Goal: Obtain resource: Download file/media

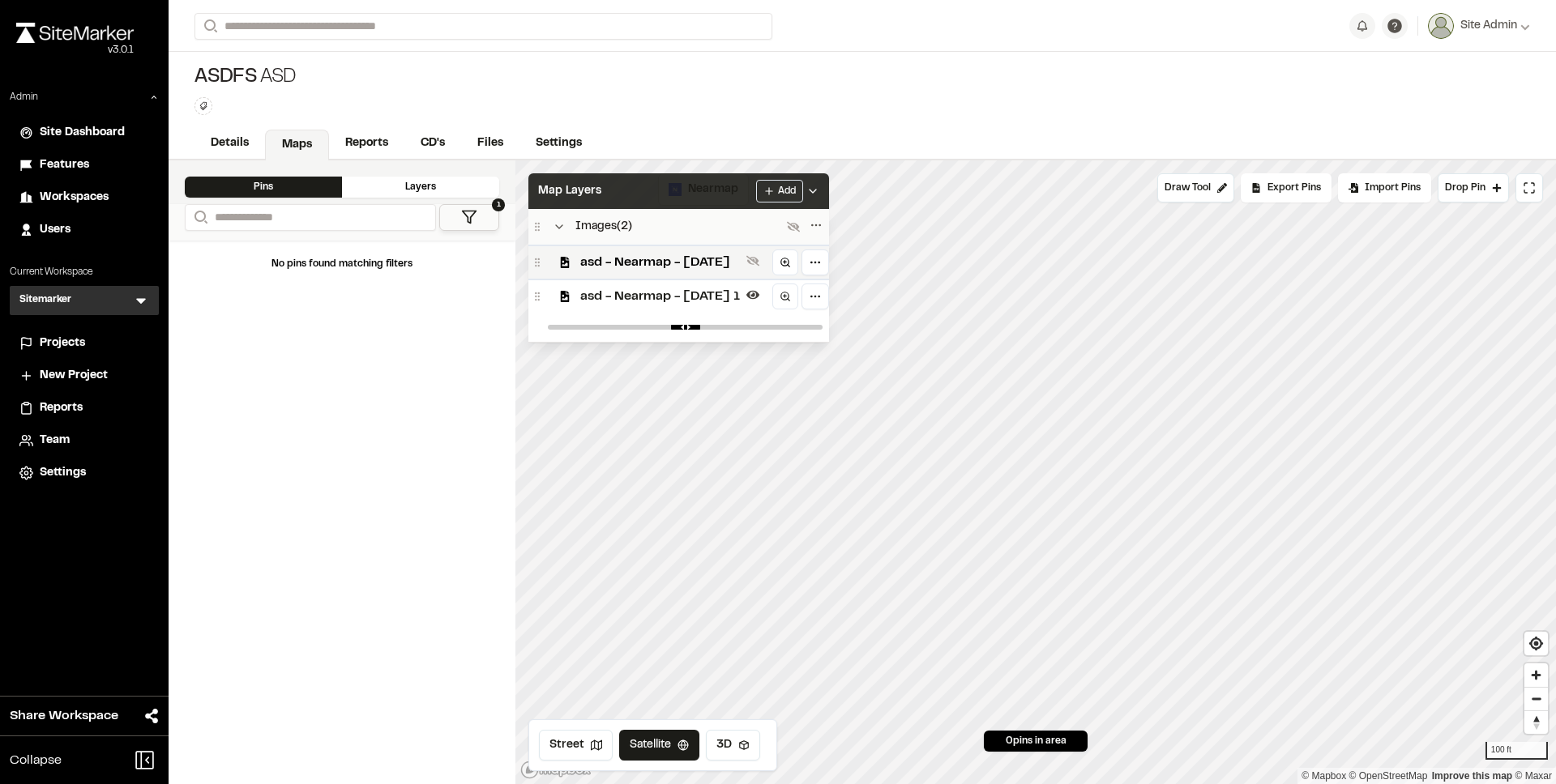
click at [650, 195] on div "Map Layers Add" at bounding box center [678, 192] width 300 height 36
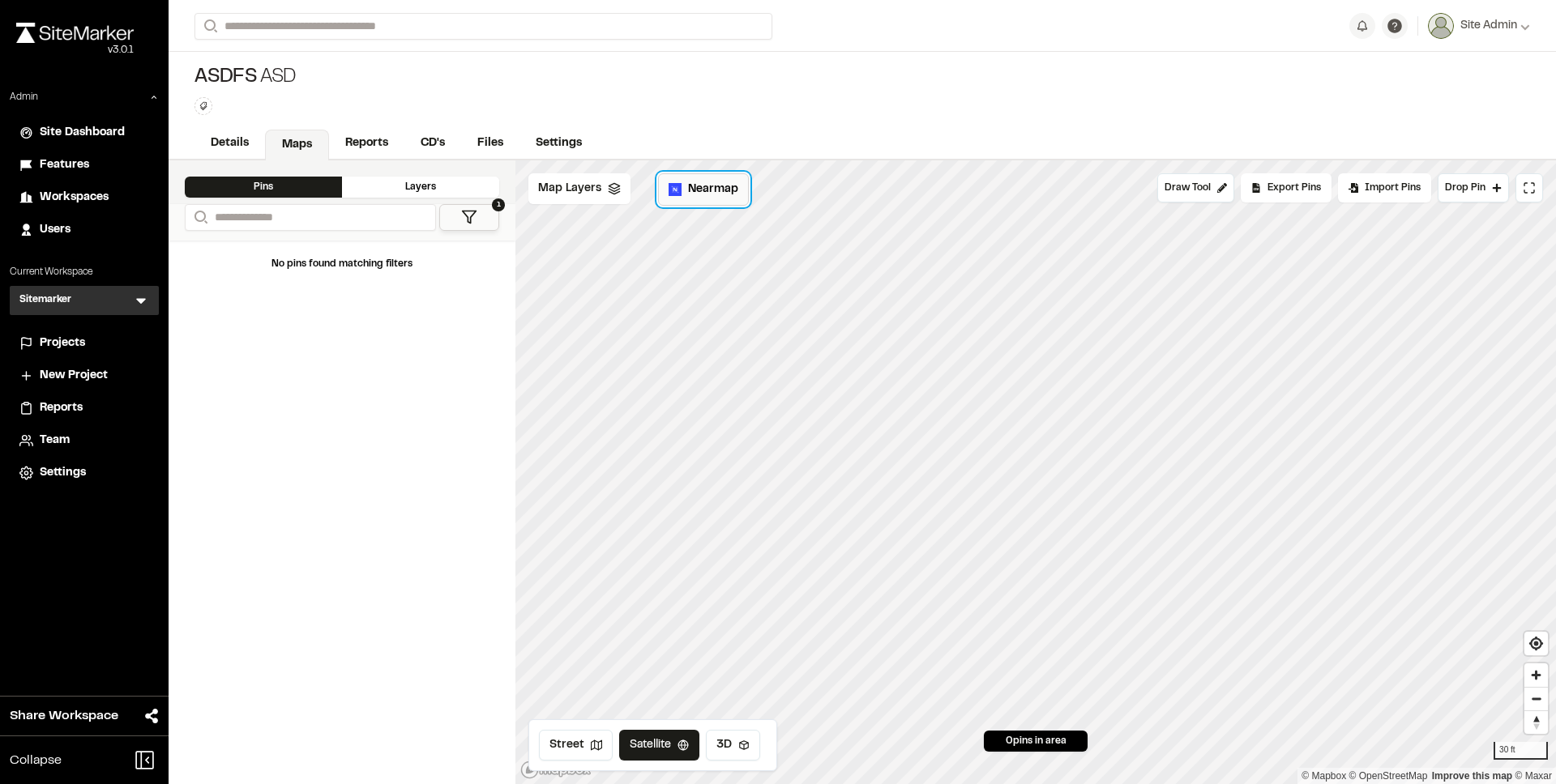
click at [700, 184] on span "Nearmap" at bounding box center [713, 190] width 50 height 18
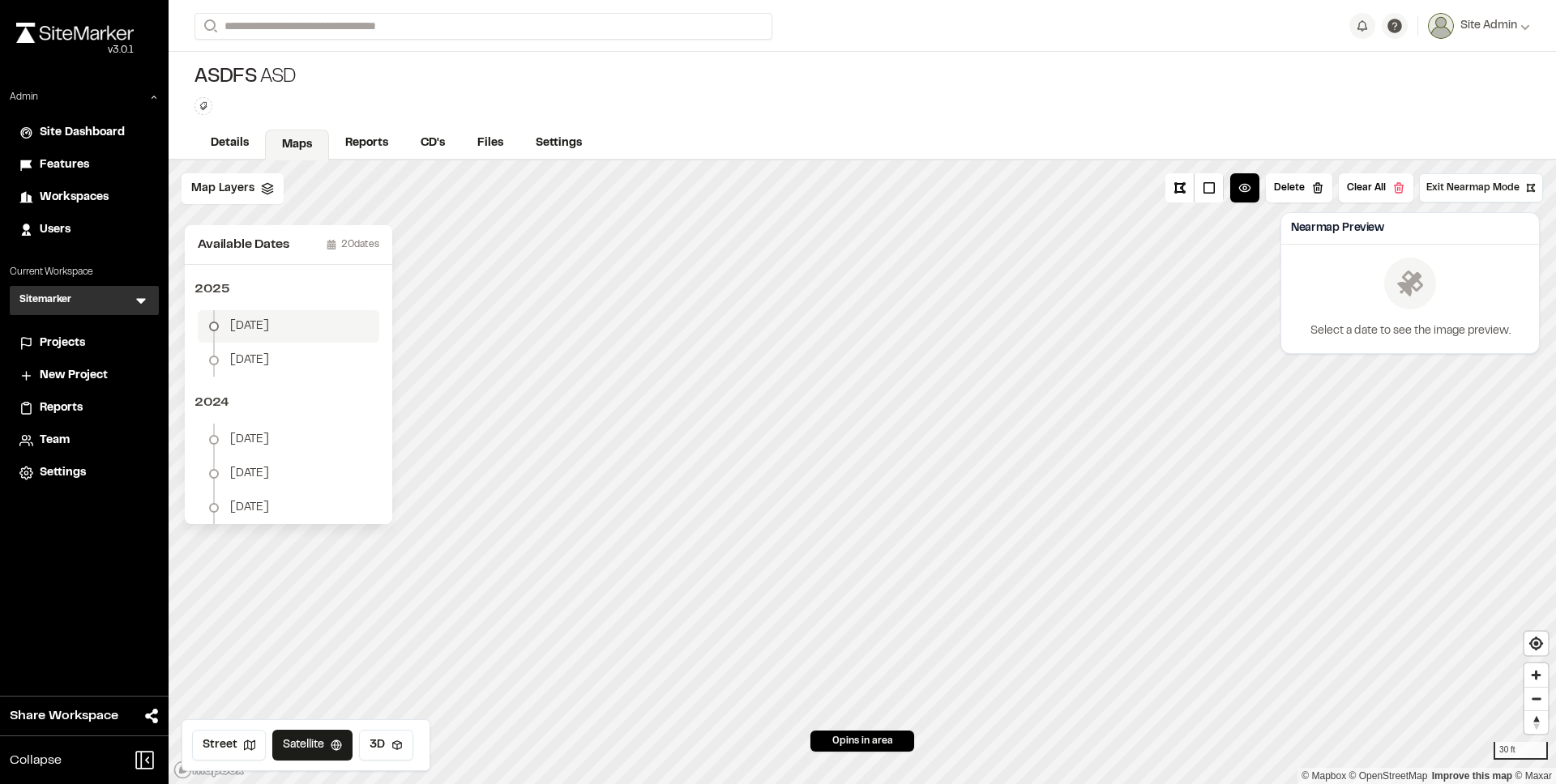
click at [310, 332] on li "May 31" at bounding box center [289, 326] width 182 height 32
click at [1485, 318] on button "Download Map Layer" at bounding box center [1462, 311] width 134 height 29
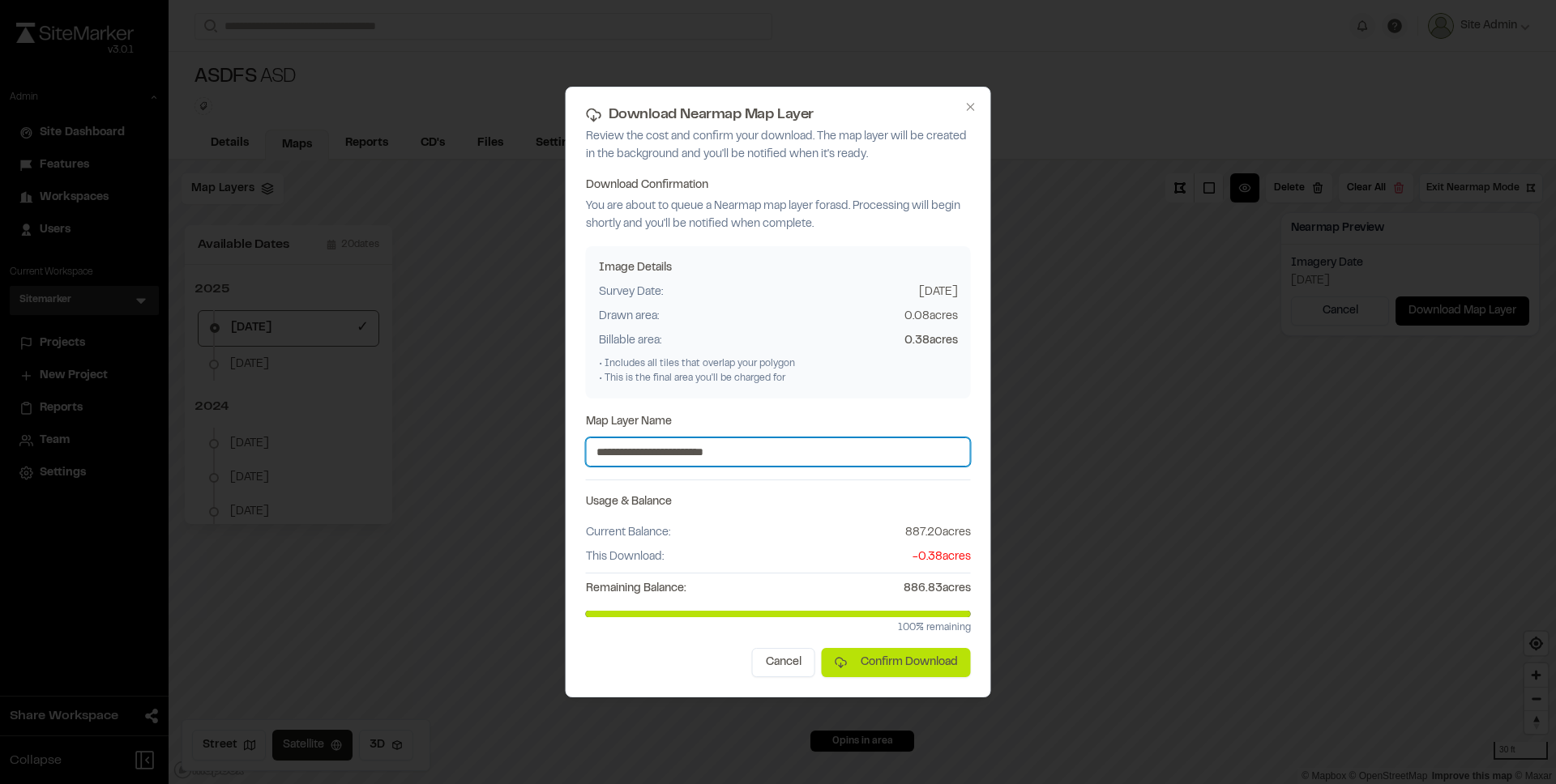
click at [783, 446] on input "**********" at bounding box center [779, 452] width 385 height 29
type input "**********"
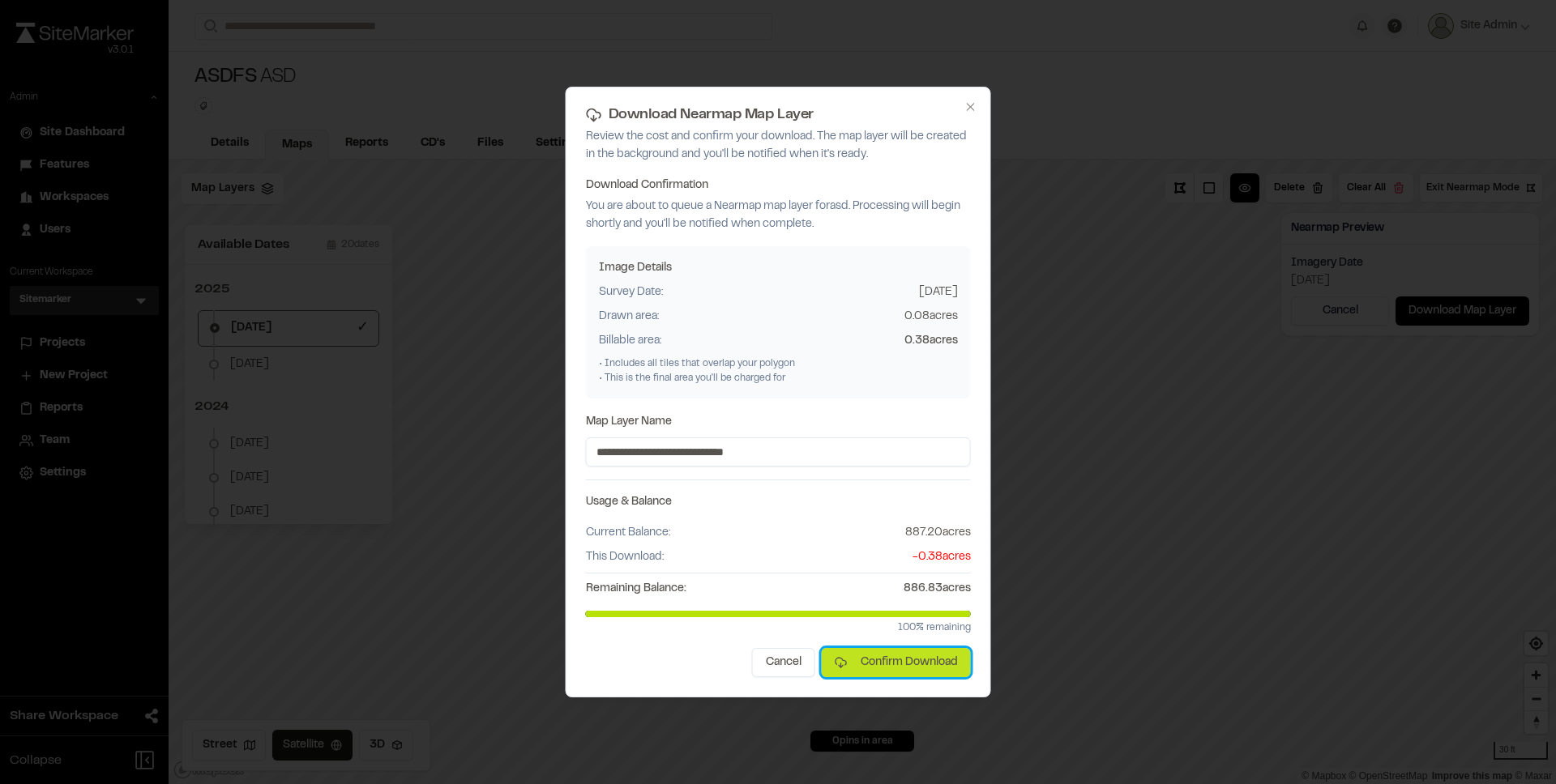
click at [887, 663] on button "Confirm Download" at bounding box center [896, 663] width 149 height 29
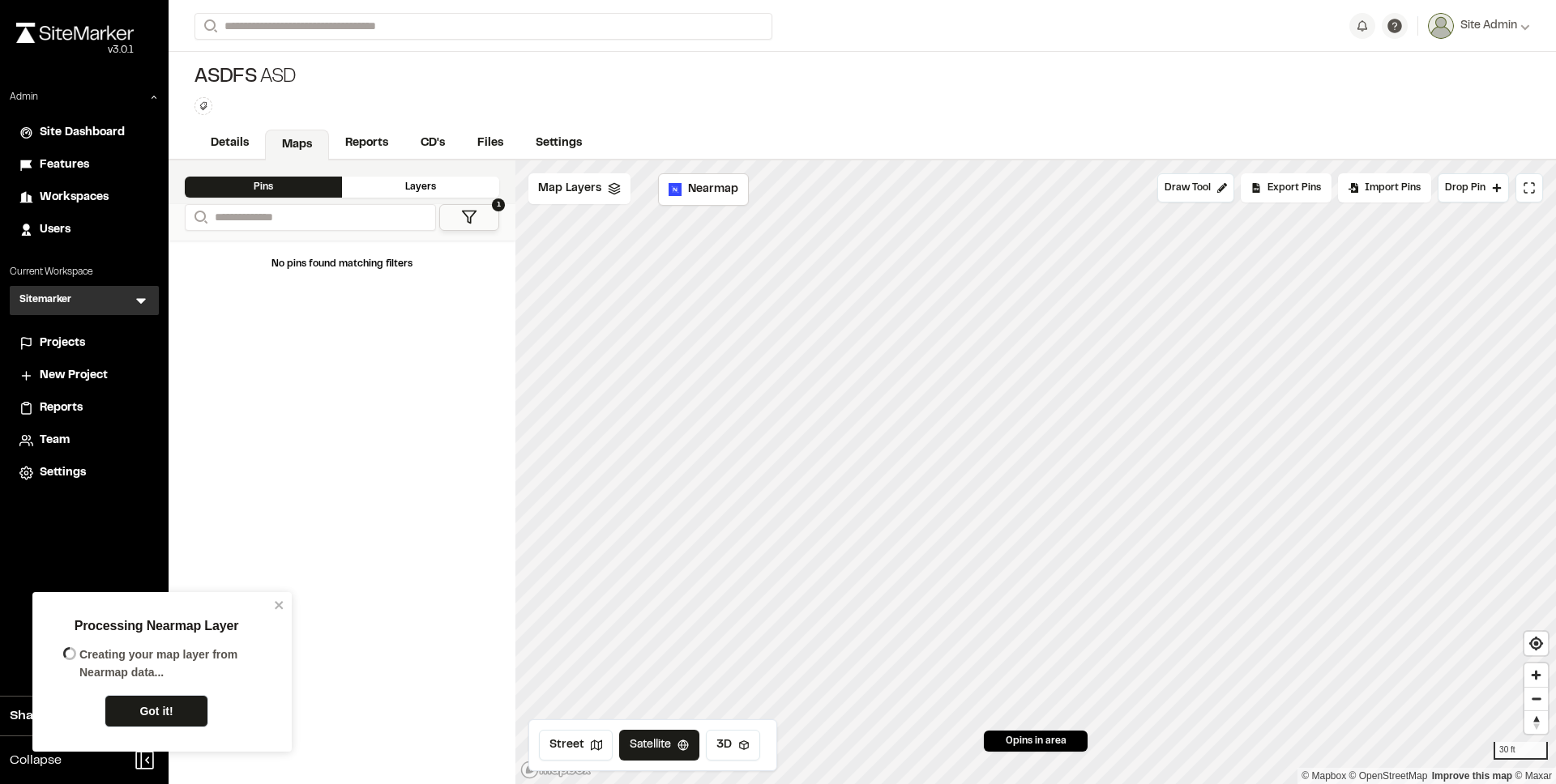
click at [372, 342] on div "No pins found matching filters" at bounding box center [341, 512] width 347 height 543
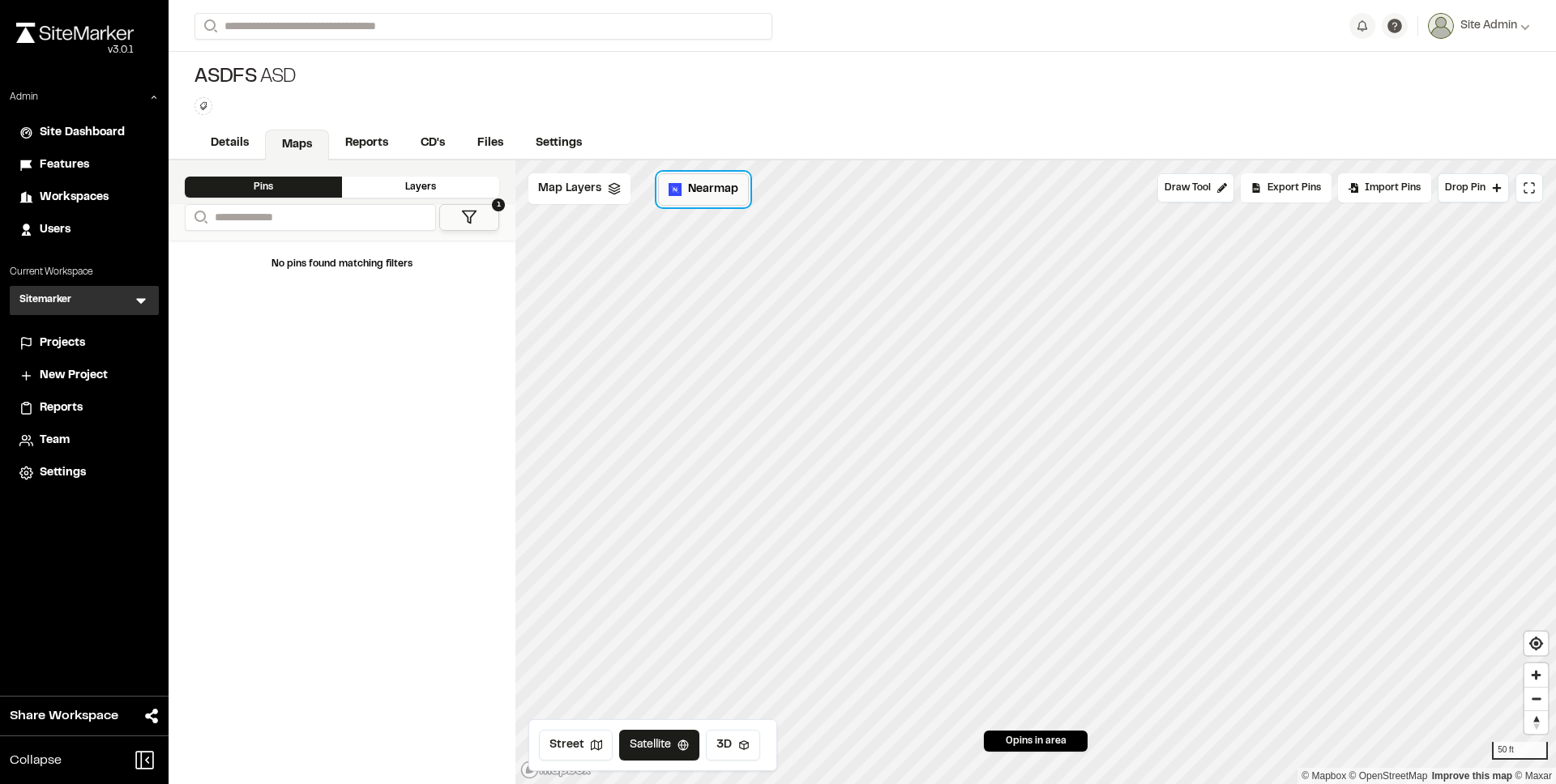
click at [704, 186] on span "Nearmap" at bounding box center [713, 190] width 50 height 18
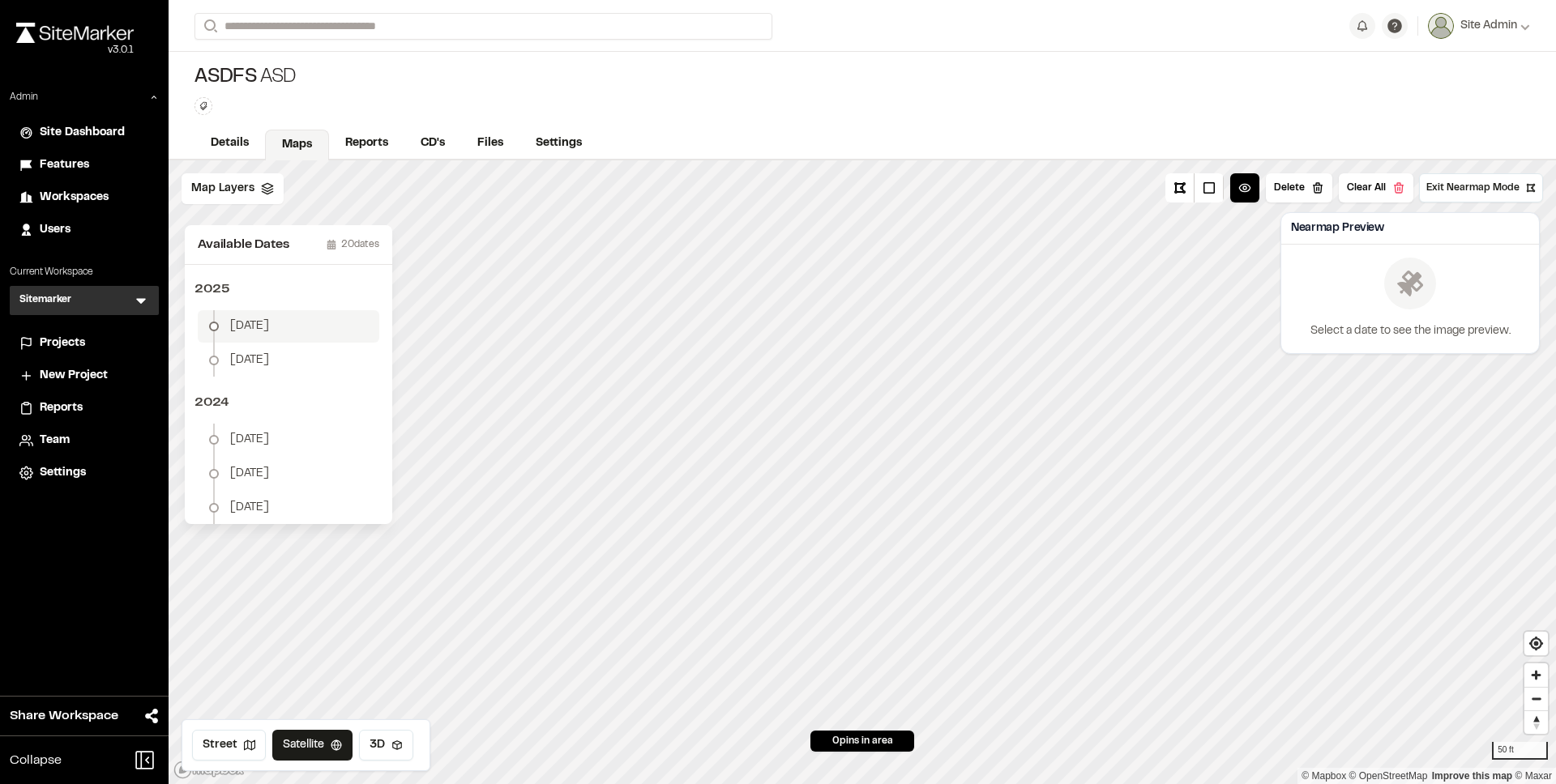
click at [284, 324] on li "May 31" at bounding box center [289, 326] width 182 height 32
click at [1412, 302] on button "Download Map Layer" at bounding box center [1462, 311] width 134 height 29
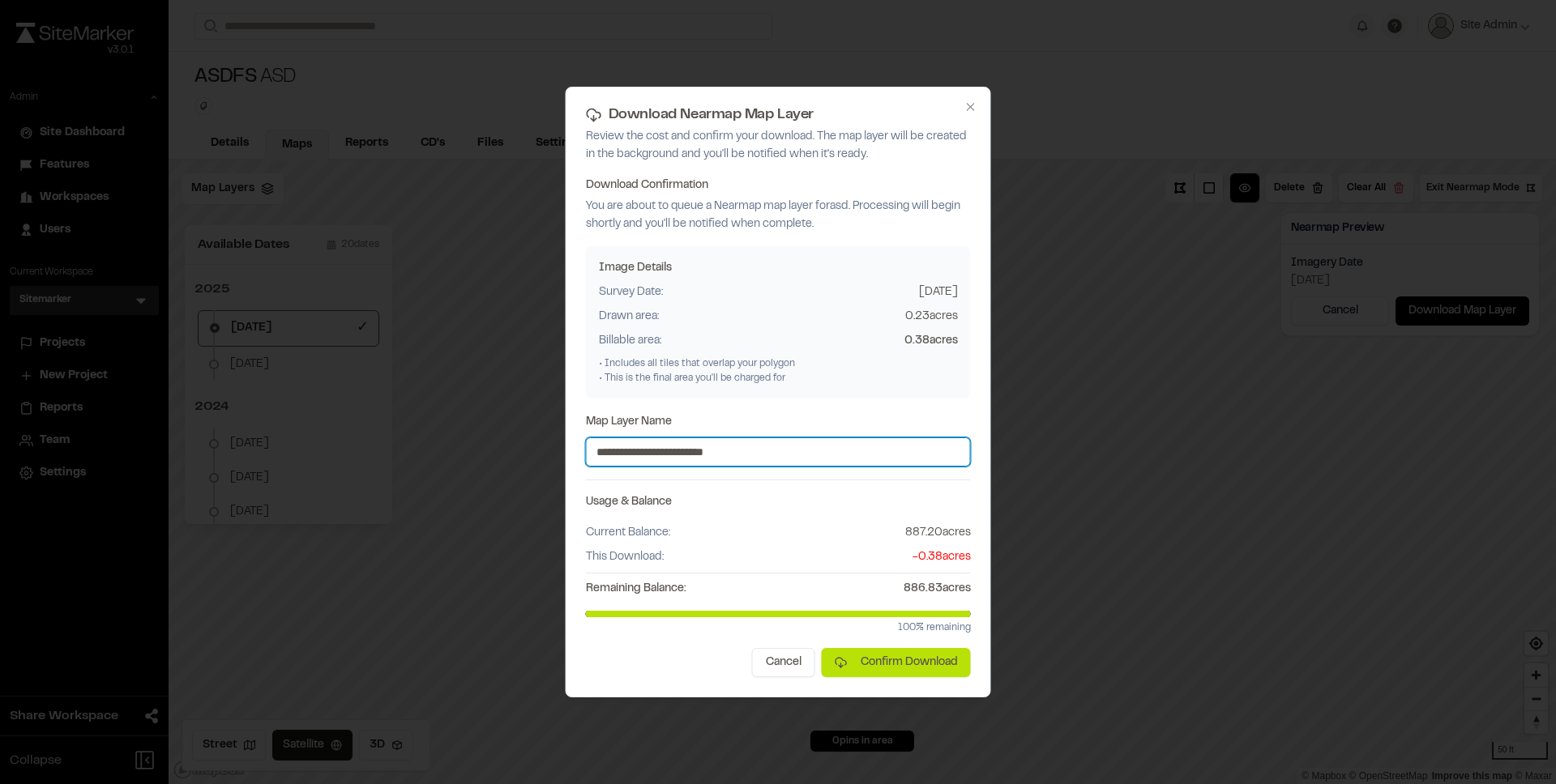
click at [801, 451] on input "**********" at bounding box center [779, 452] width 385 height 29
type input "**********"
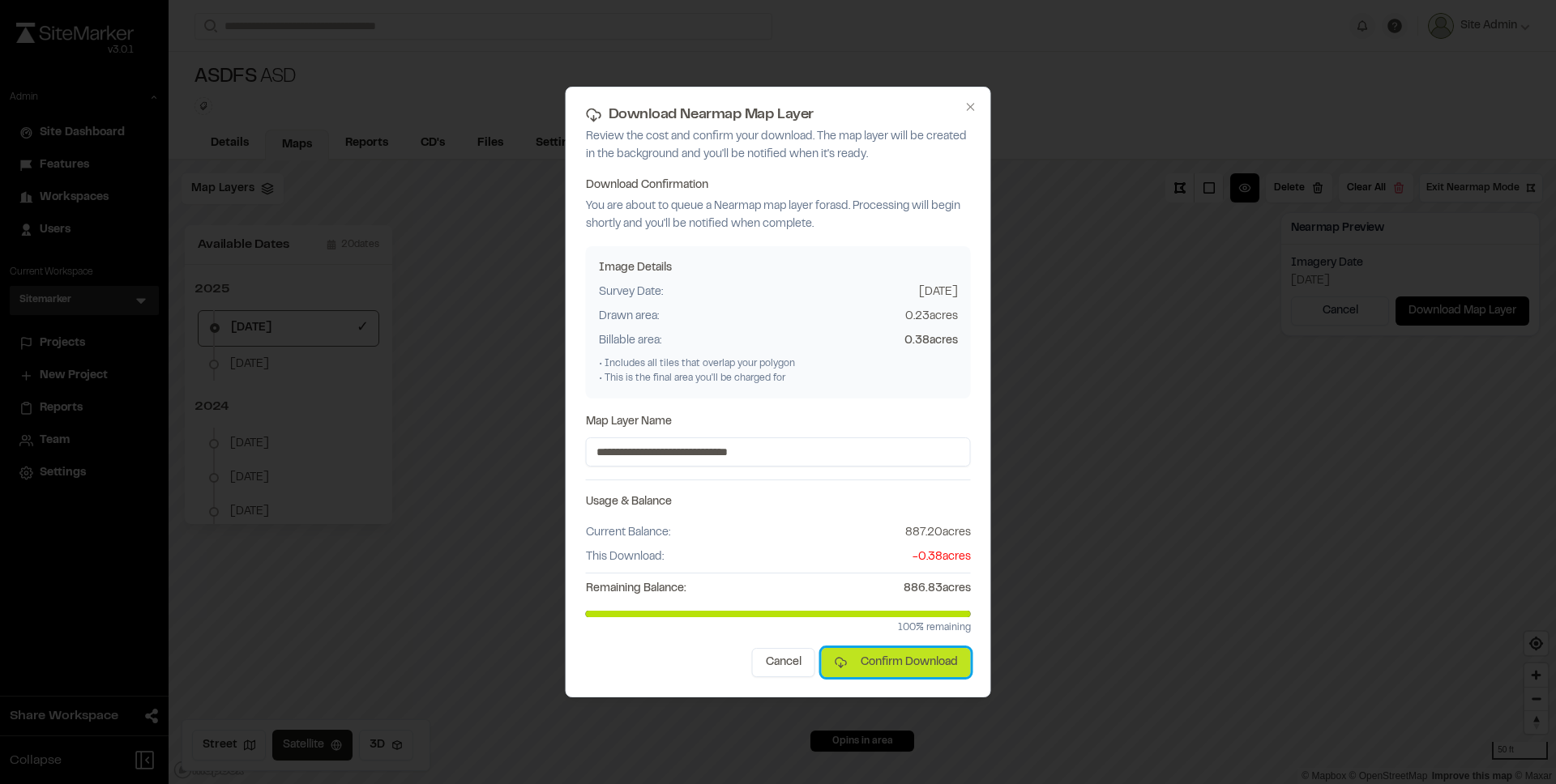
click at [938, 672] on button "Confirm Download" at bounding box center [896, 663] width 149 height 29
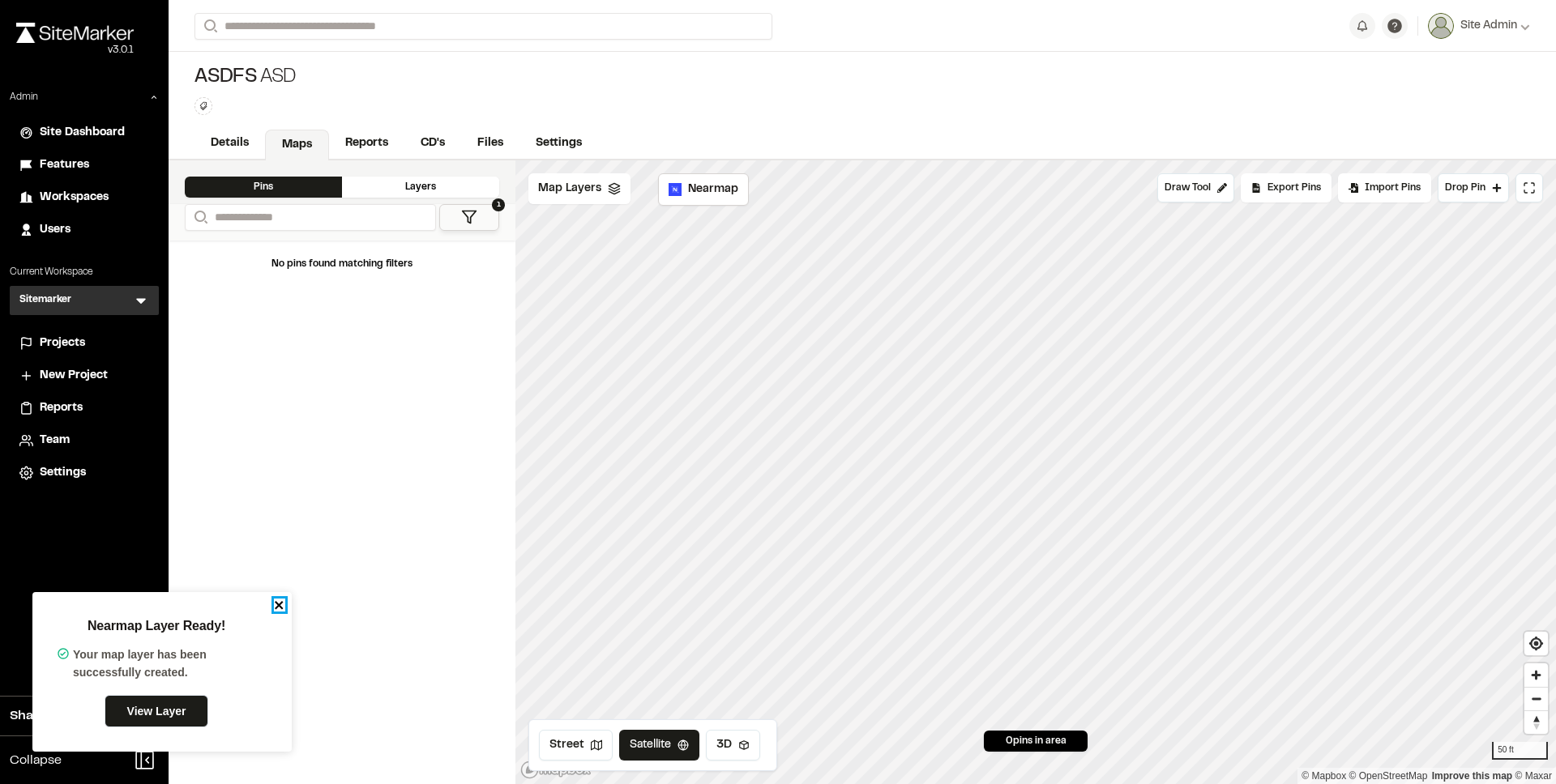
click at [276, 605] on icon "close" at bounding box center [279, 605] width 12 height 13
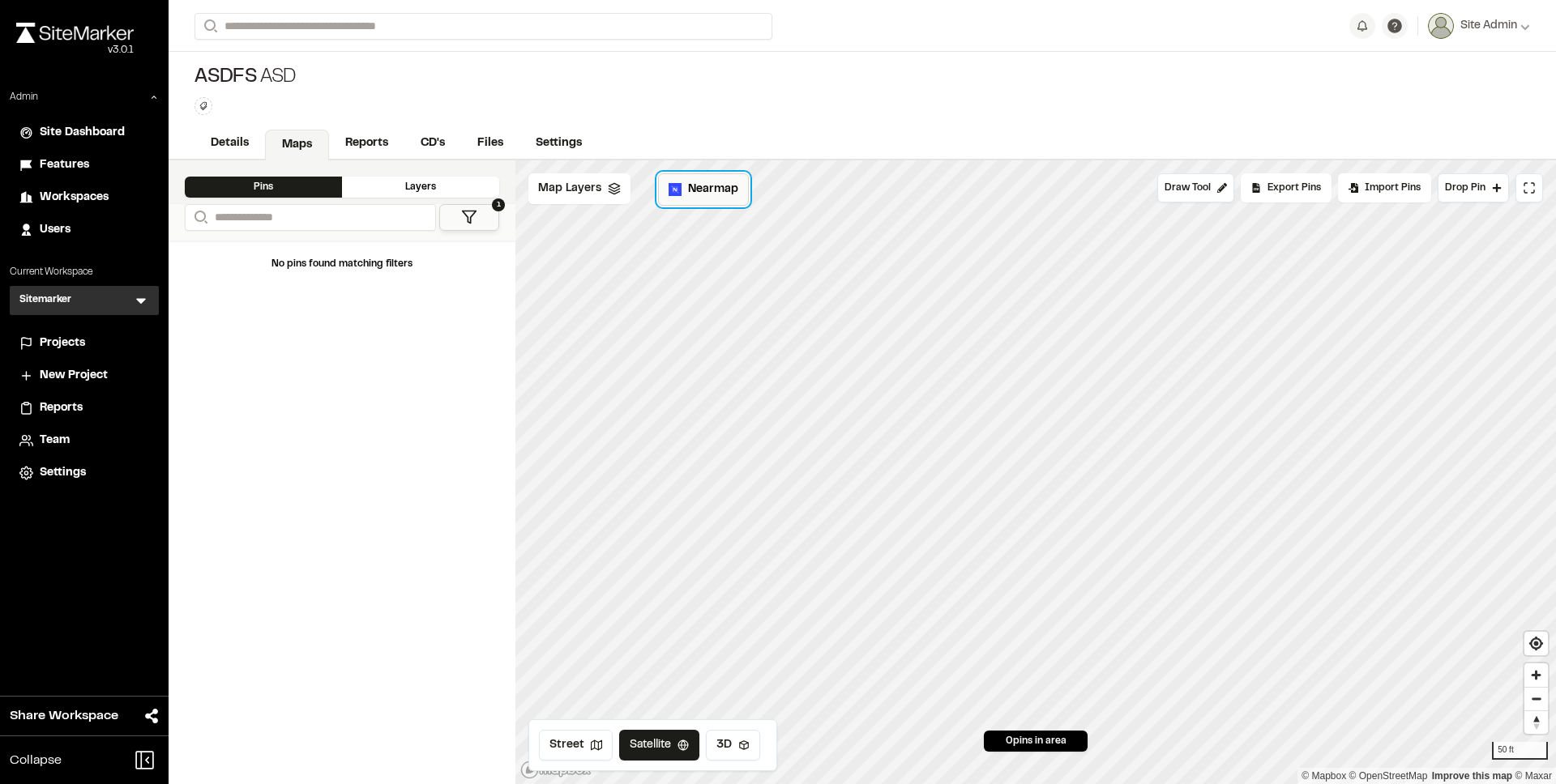
click at [716, 200] on button "Nearmap" at bounding box center [704, 190] width 91 height 32
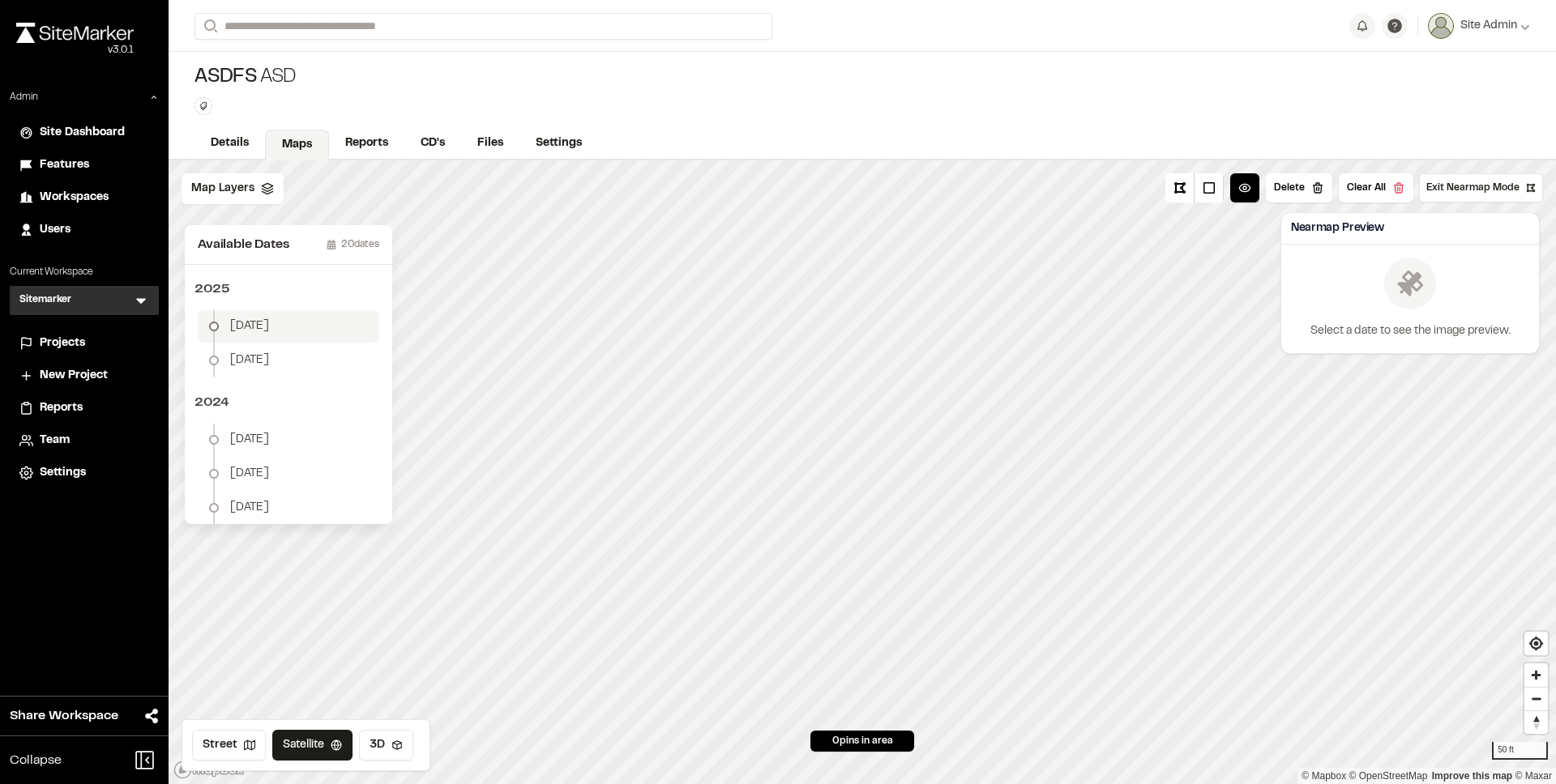
click at [285, 331] on li "May 31" at bounding box center [289, 326] width 182 height 32
click at [1436, 308] on button "Download Map Layer" at bounding box center [1462, 311] width 134 height 29
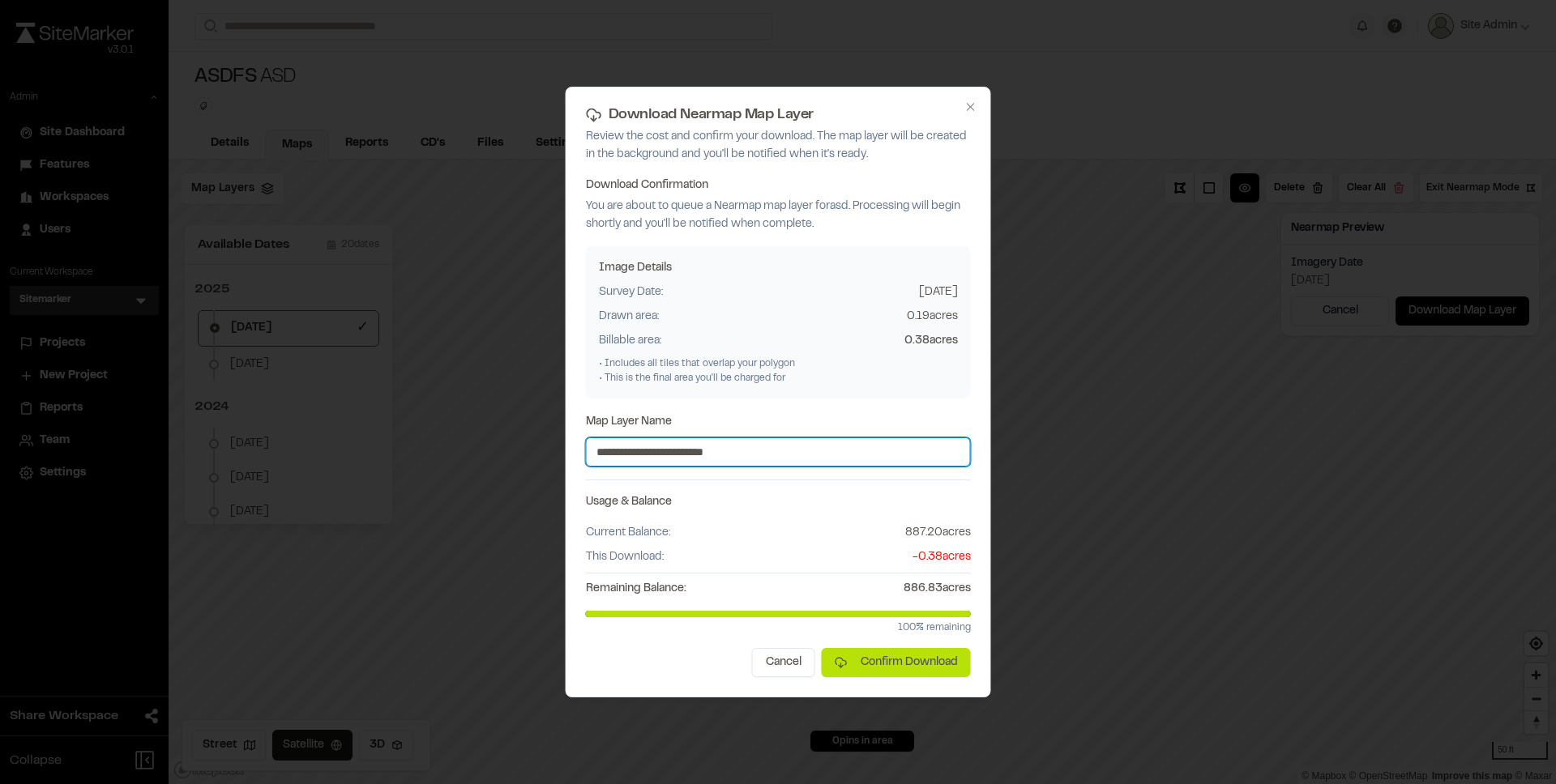
click at [801, 451] on input "**********" at bounding box center [779, 452] width 385 height 29
type input "**********"
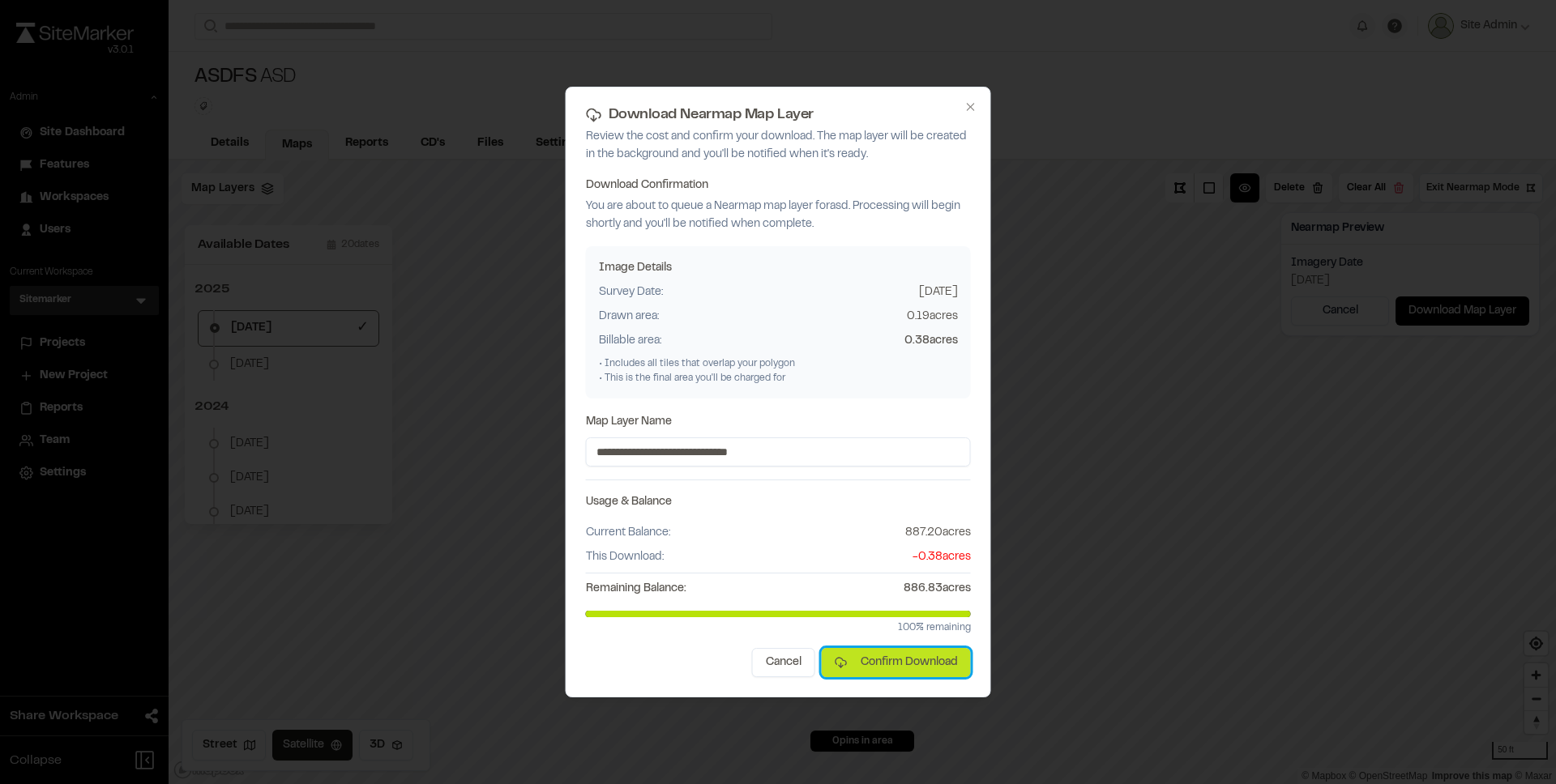
click at [889, 654] on button "Confirm Download" at bounding box center [896, 663] width 149 height 29
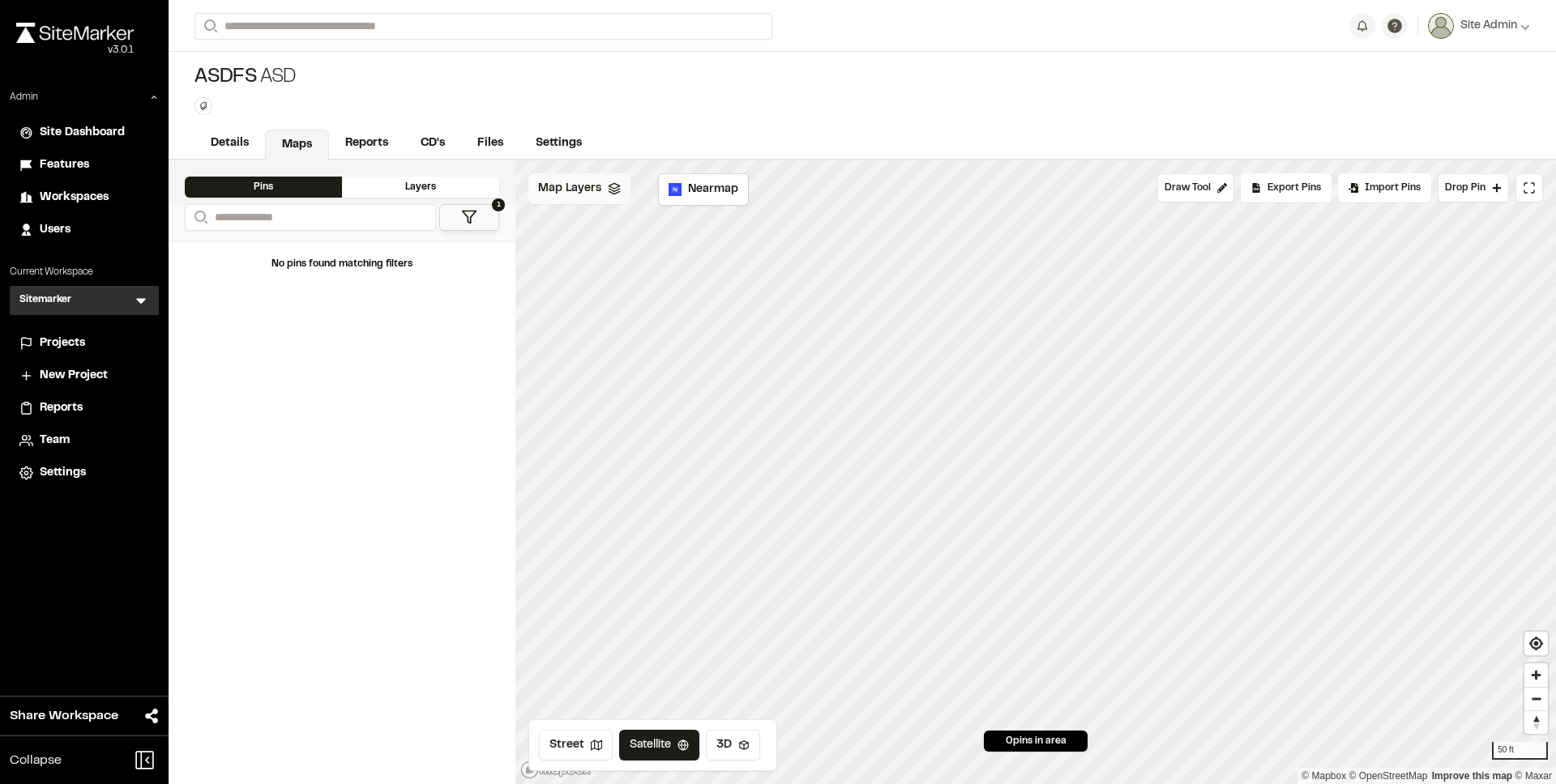
click at [573, 196] on span "Map Layers" at bounding box center [569, 189] width 63 height 18
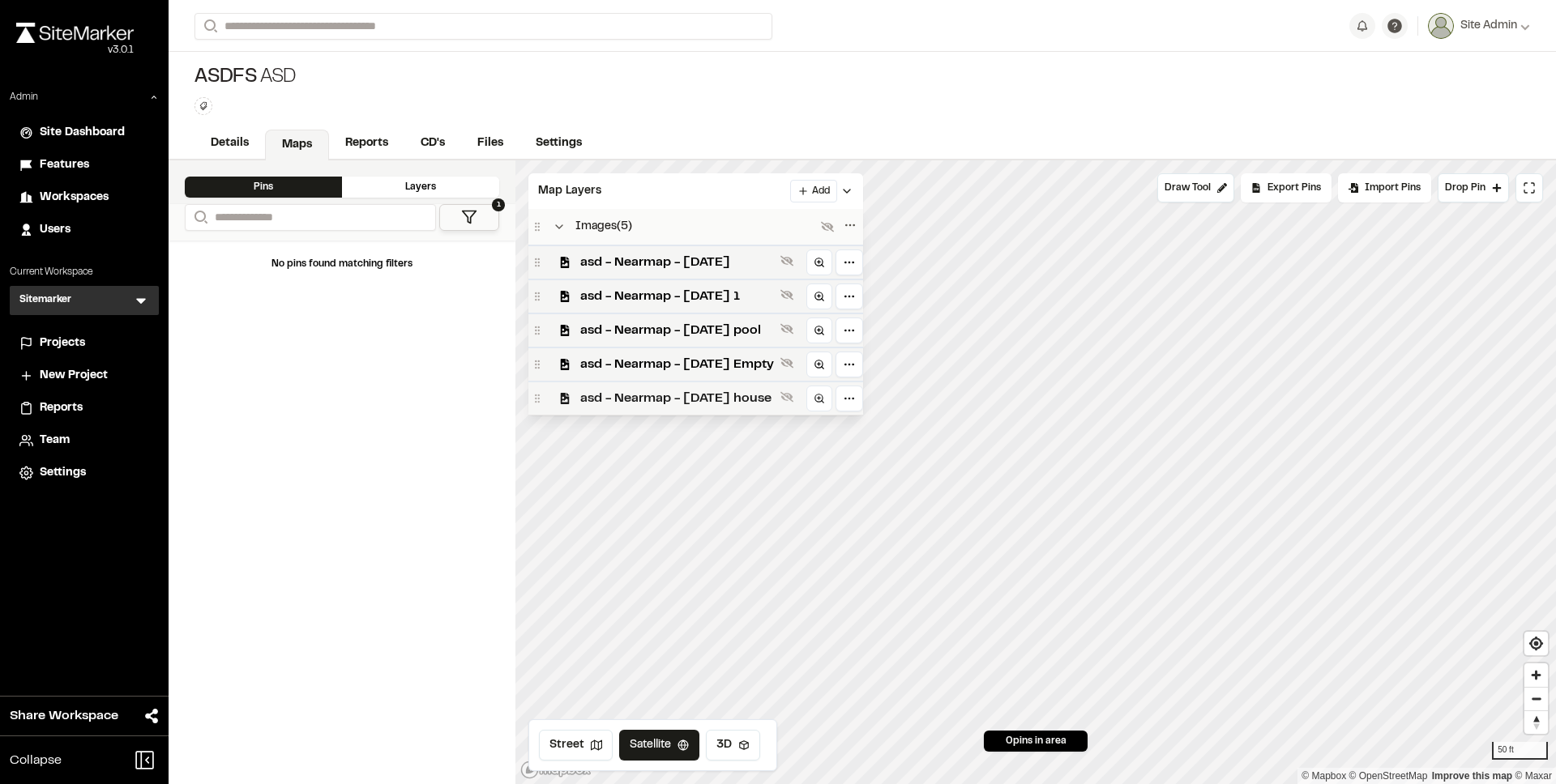
click at [678, 395] on span "asd - Nearmap - 2025-05-31 house" at bounding box center [676, 399] width 193 height 20
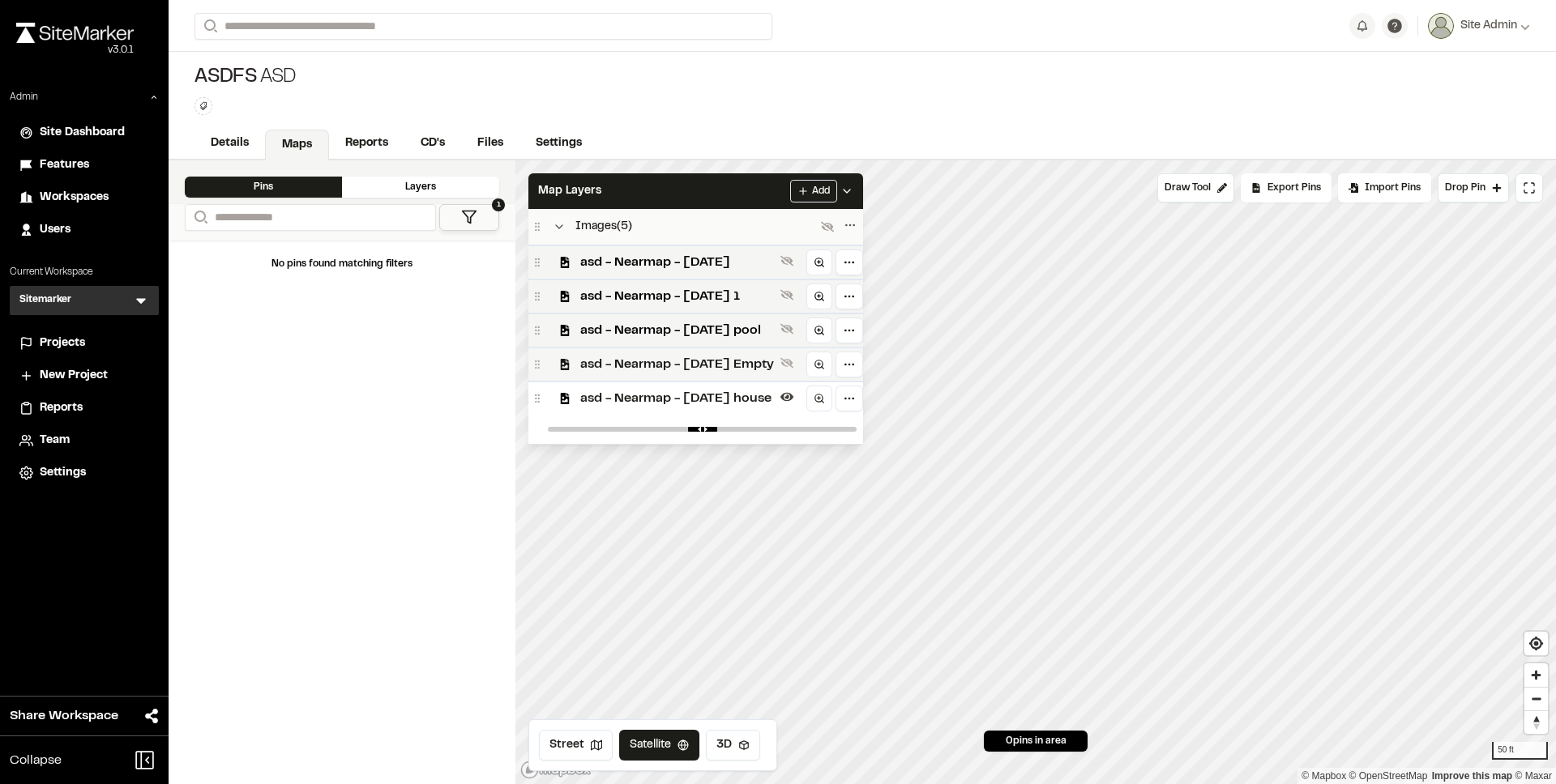
click at [735, 366] on span "asd - Nearmap - 2025-05-31 Empty" at bounding box center [676, 364] width 193 height 20
click at [579, 216] on div "Images ( 5 )" at bounding box center [696, 227] width 335 height 36
click at [774, 368] on span "asd - Nearmap - 2025-05-31 Empty" at bounding box center [676, 364] width 193 height 20
click at [774, 370] on span "asd - Nearmap - 2025-05-31 Empty" at bounding box center [676, 364] width 193 height 20
click at [774, 362] on span "asd - Nearmap - 2025-05-31 Empty" at bounding box center [676, 364] width 193 height 20
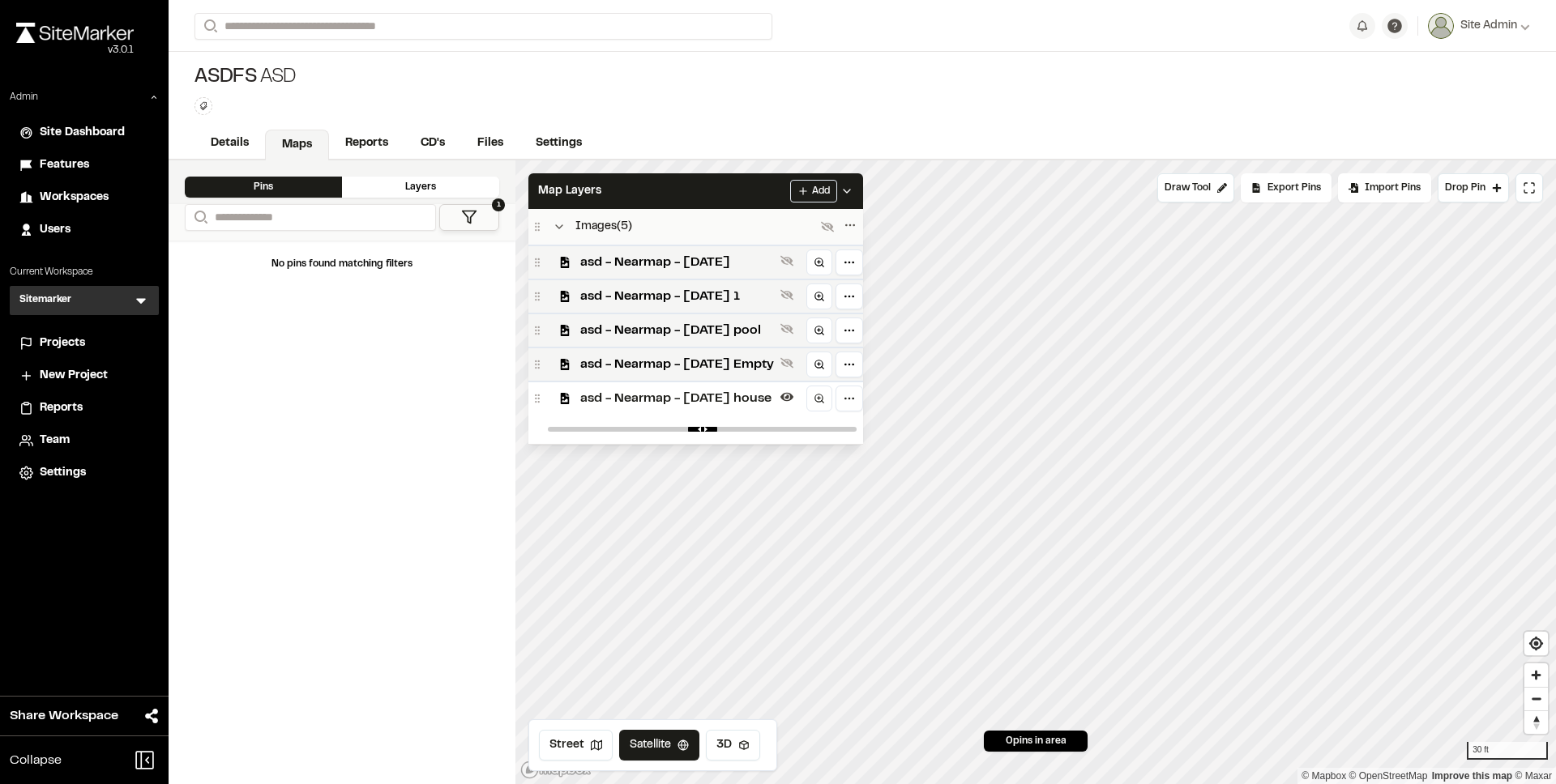
click at [774, 362] on span "asd - Nearmap - 2025-05-31 Empty" at bounding box center [676, 364] width 193 height 20
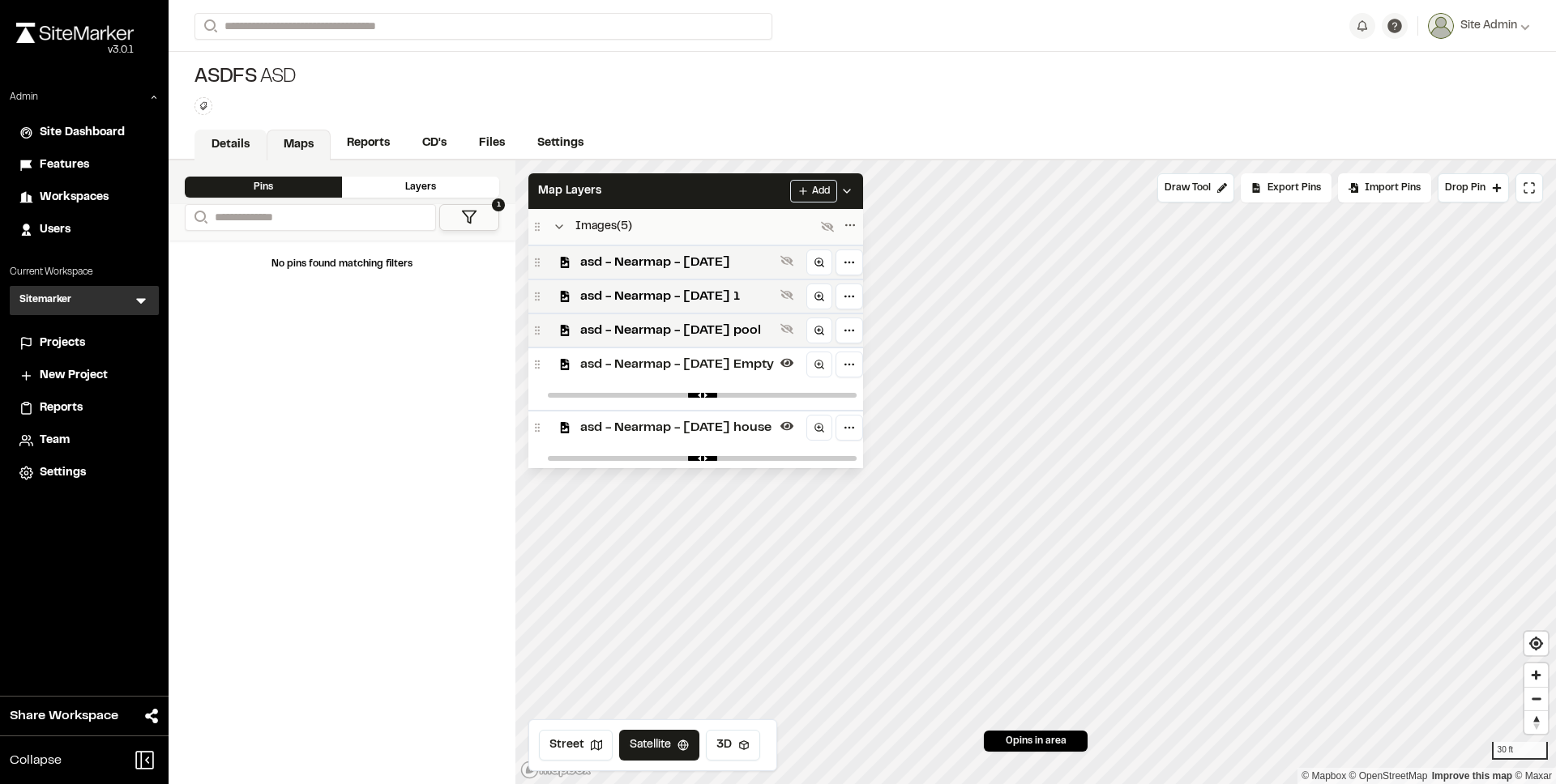
click at [201, 145] on link "Details" at bounding box center [230, 145] width 72 height 31
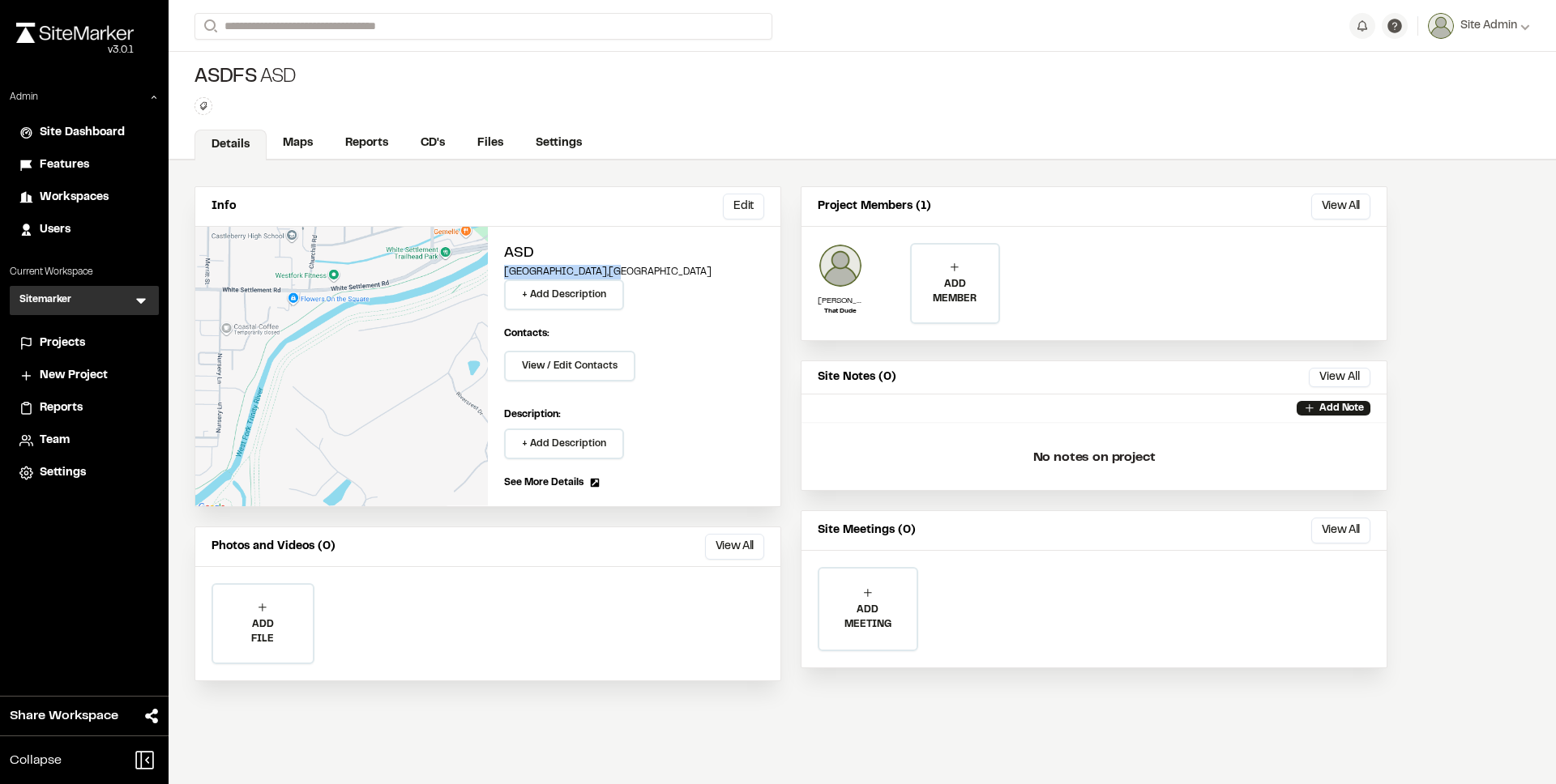
drag, startPoint x: 551, startPoint y: 272, endPoint x: 489, endPoint y: 273, distance: 62.0
click at [489, 273] on div "asd Fort Worth , TX + Add Description Contacts: View / Edit Contacts Manage Pro…" at bounding box center [635, 367] width 292 height 280
copy p "Fort Worth , TX"
click at [309, 151] on link "Maps" at bounding box center [299, 145] width 64 height 31
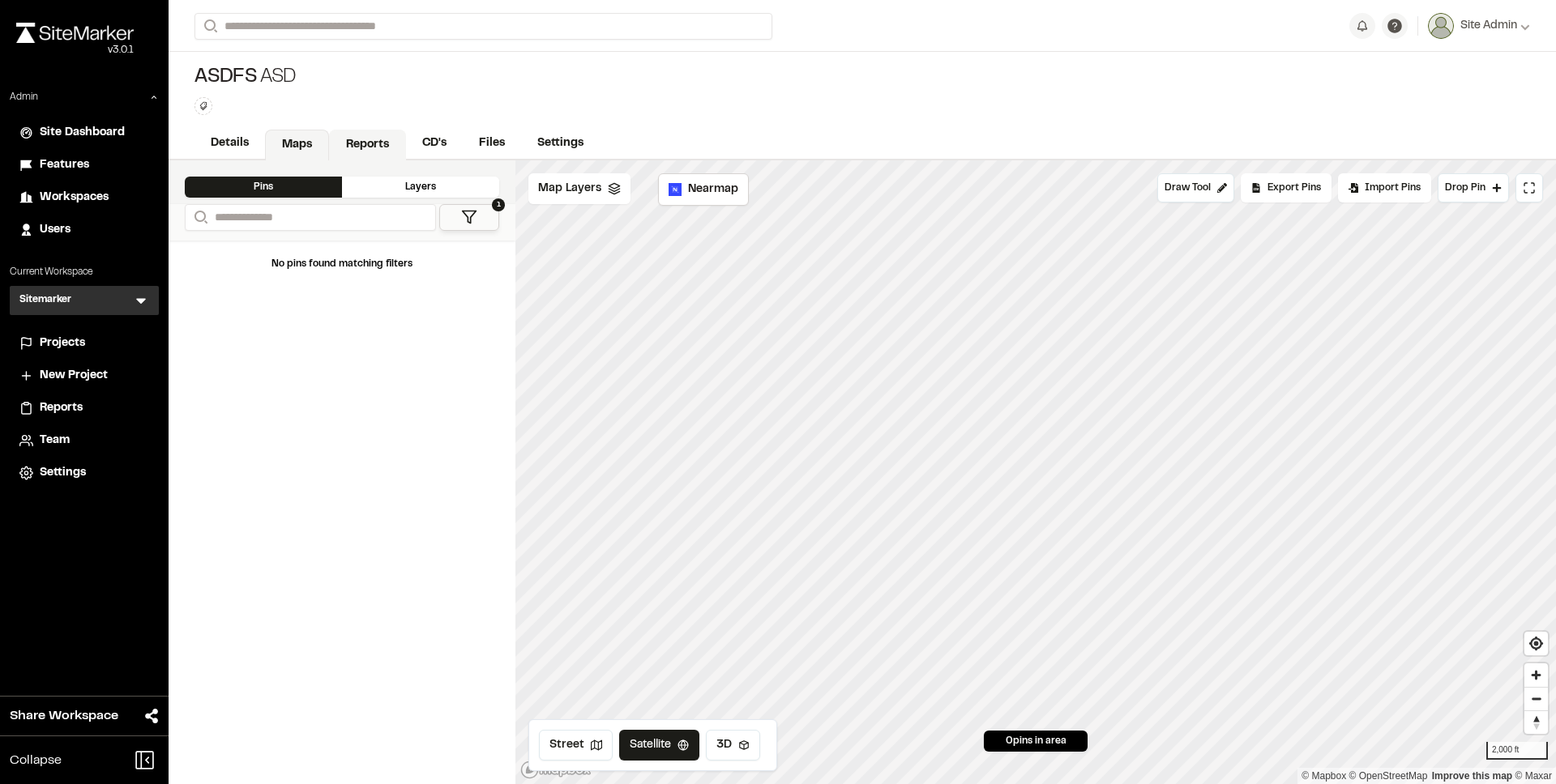
click at [372, 139] on link "Reports" at bounding box center [367, 145] width 77 height 31
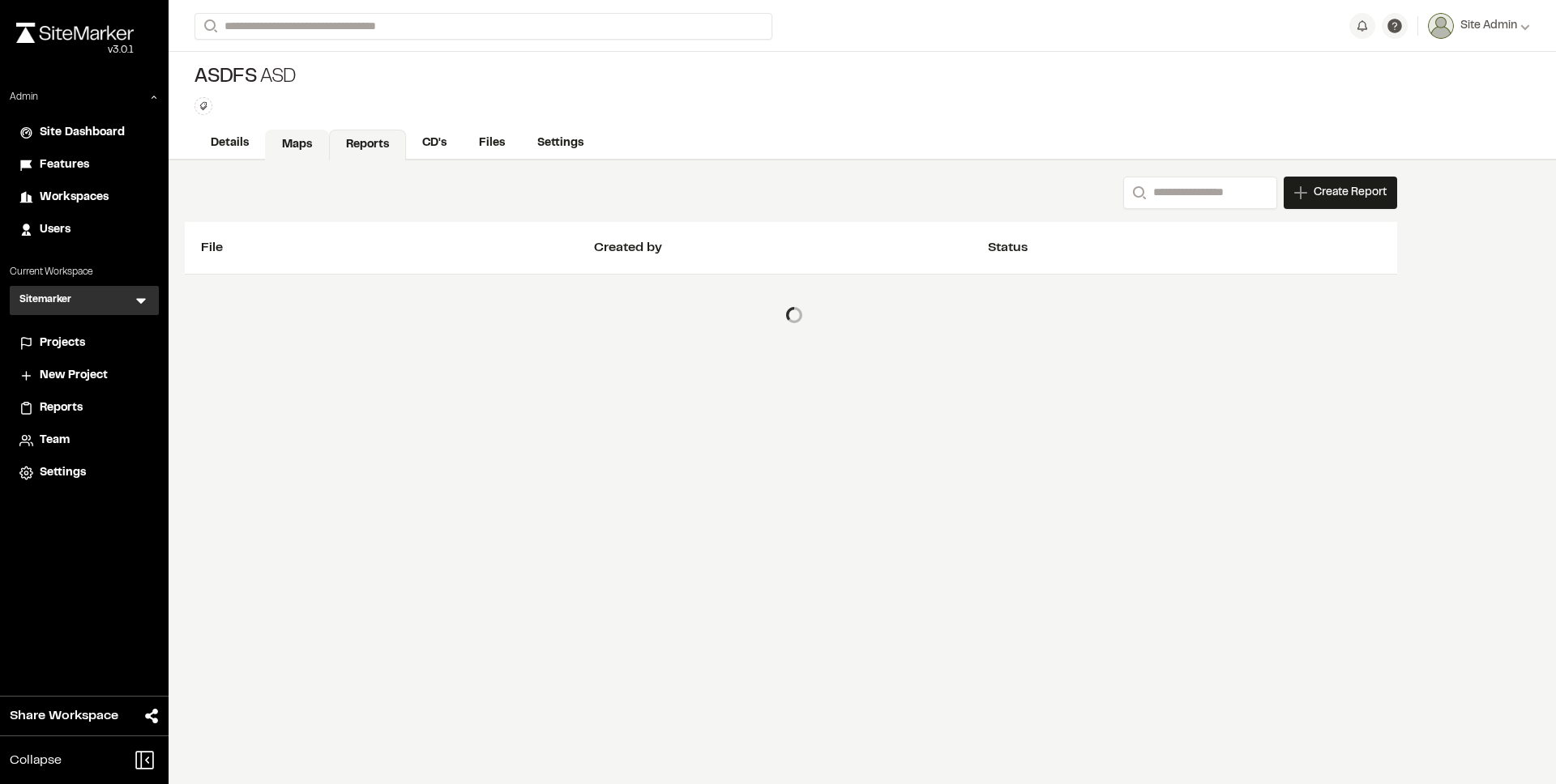
click at [305, 142] on link "Maps" at bounding box center [297, 145] width 64 height 31
